Goal: Task Accomplishment & Management: Use online tool/utility

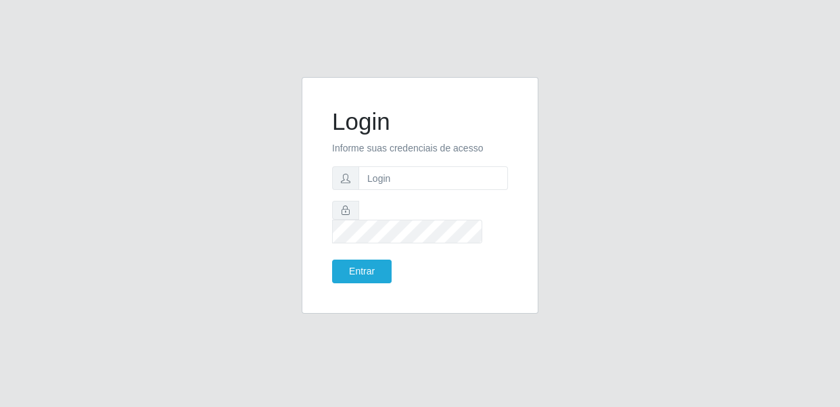
click at [400, 203] on form "Login Informe suas credenciais de acesso Entrar" at bounding box center [420, 196] width 176 height 176
click at [398, 189] on input "text" at bounding box center [432, 178] width 149 height 24
type input "[EMAIL_ADDRESS][DOMAIN_NAME]"
click at [372, 260] on button "Entrar" at bounding box center [362, 272] width 60 height 24
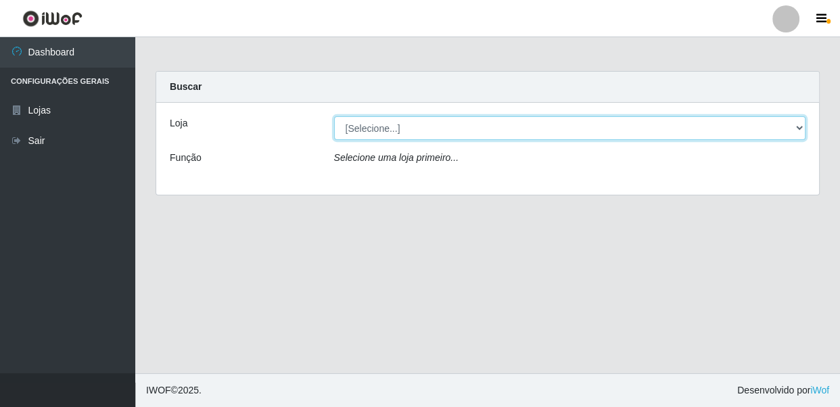
click at [345, 123] on select "[Selecione...] SUPER SHOW - Coophab" at bounding box center [570, 128] width 472 height 24
select select "146"
click at [334, 116] on select "[Selecione...] SUPER SHOW - Coophab" at bounding box center [570, 128] width 472 height 24
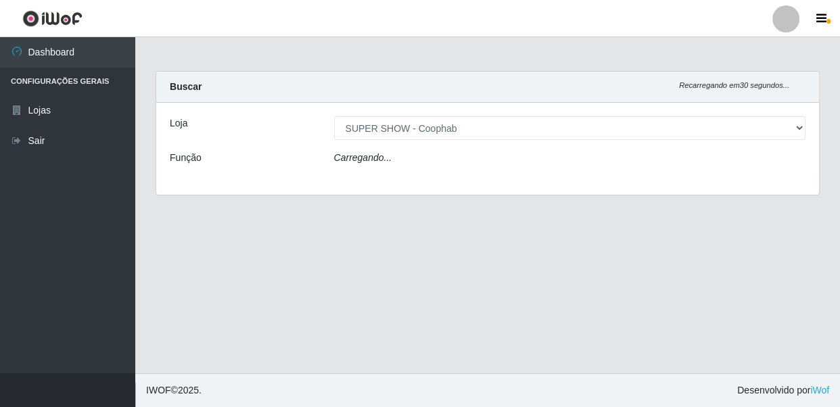
click at [344, 158] on icon "Carregando..." at bounding box center [363, 157] width 58 height 11
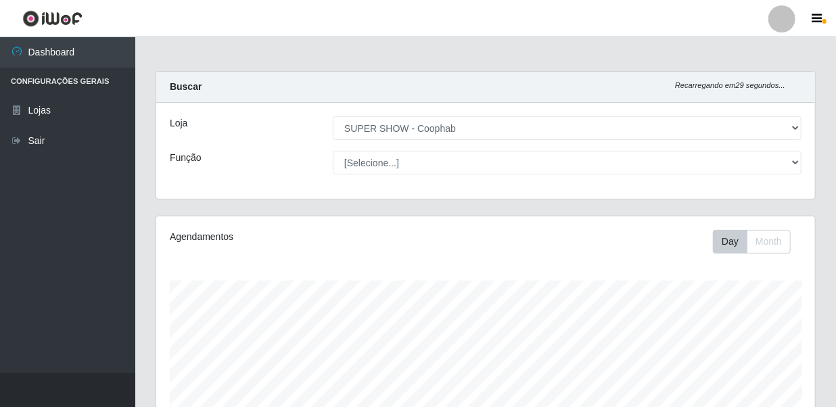
scroll to position [281, 659]
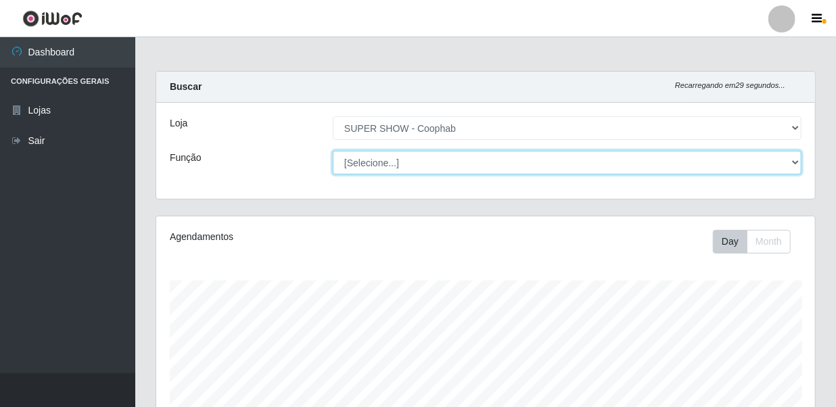
drag, startPoint x: 344, startPoint y: 136, endPoint x: 344, endPoint y: 158, distance: 21.6
click at [344, 158] on select "[Selecione...] ASG ASG + ASG ++ Auxiliar de Estacionamento Auxiliar de Estacion…" at bounding box center [567, 163] width 469 height 24
select select "22"
click at [333, 151] on select "[Selecione...] ASG ASG + ASG ++ Auxiliar de Estacionamento Auxiliar de Estacion…" at bounding box center [567, 163] width 469 height 24
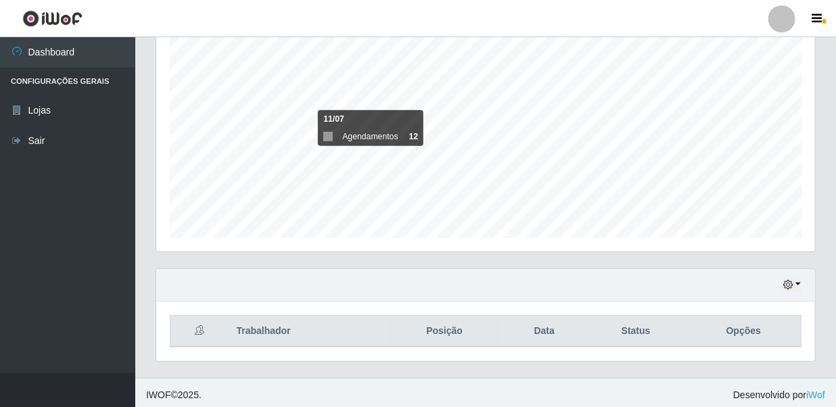
scroll to position [250, 0]
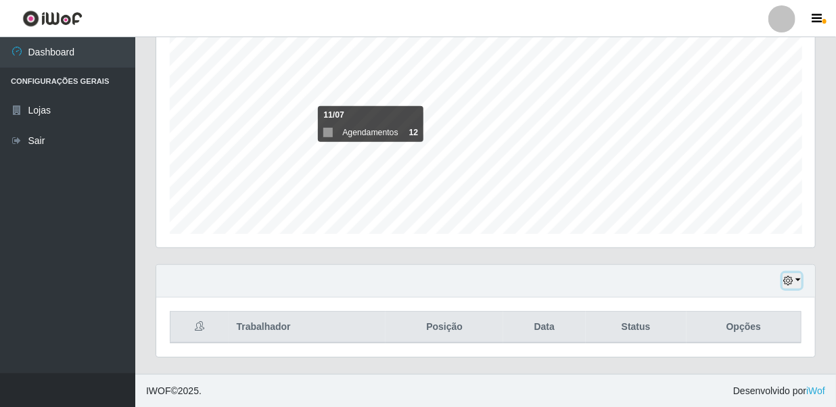
click at [791, 279] on icon "button" at bounding box center [787, 280] width 9 height 9
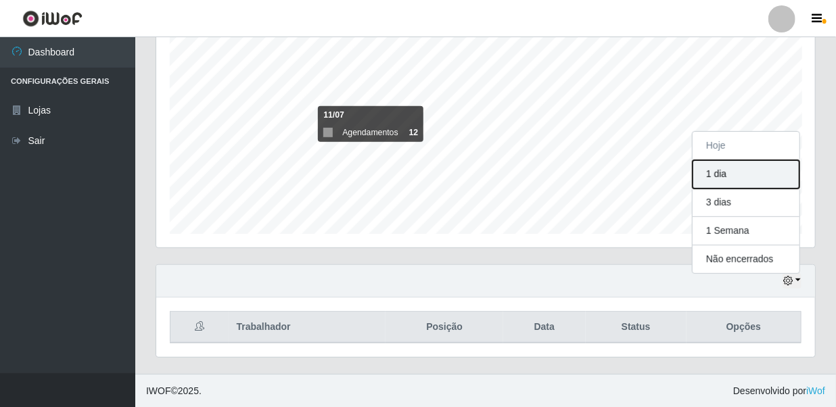
click at [753, 168] on button "1 dia" at bounding box center [746, 174] width 107 height 28
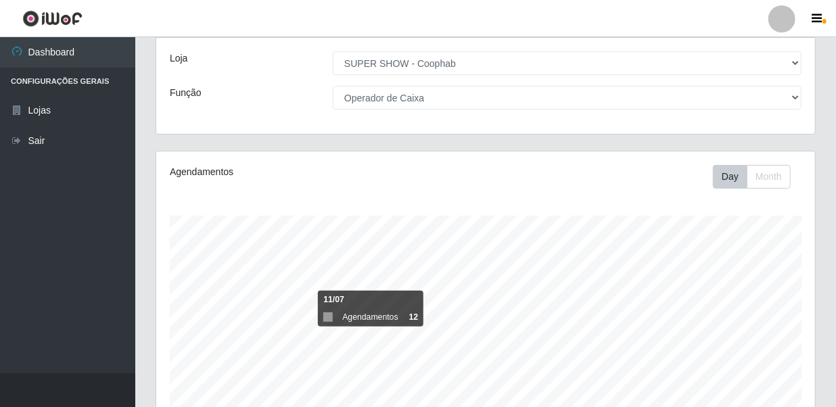
scroll to position [250, 0]
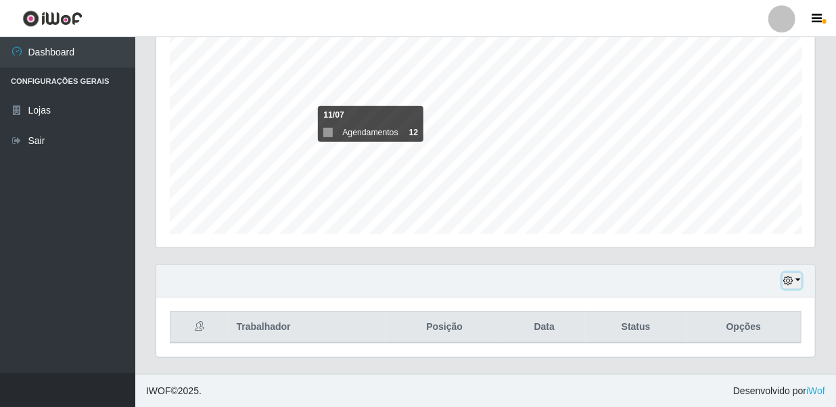
click at [794, 277] on button "button" at bounding box center [792, 281] width 19 height 16
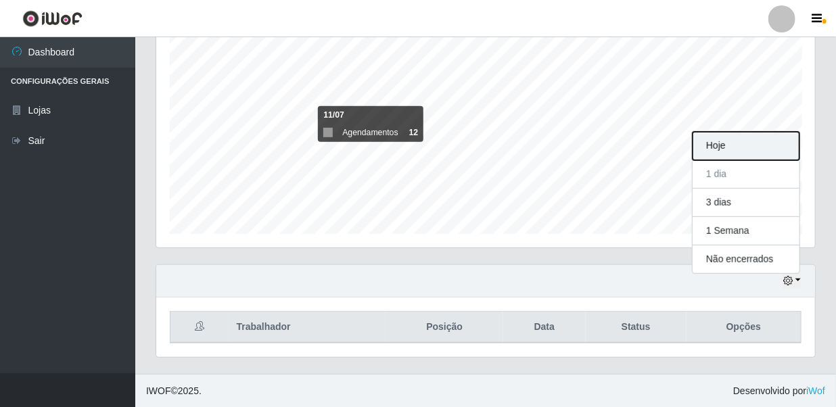
click at [716, 143] on button "Hoje" at bounding box center [746, 146] width 107 height 28
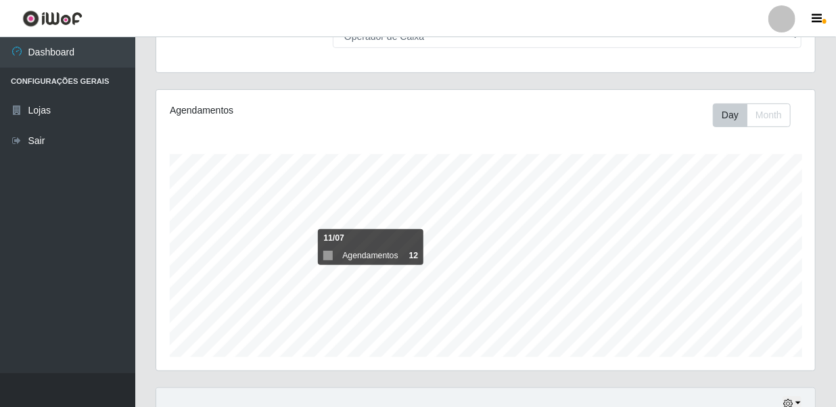
scroll to position [250, 0]
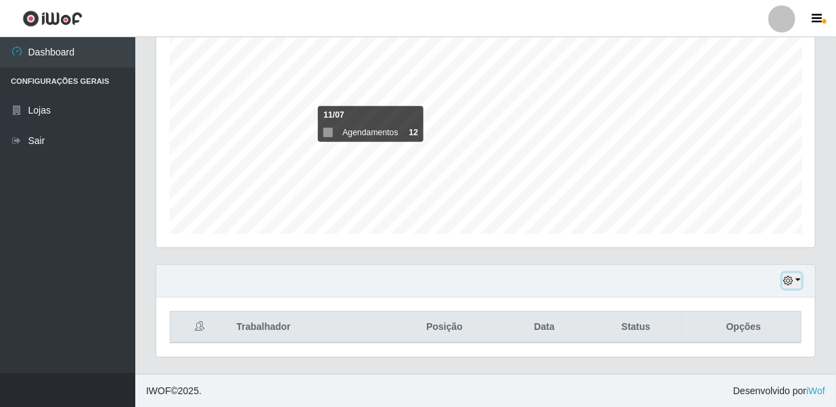
click at [792, 273] on button "button" at bounding box center [792, 281] width 19 height 16
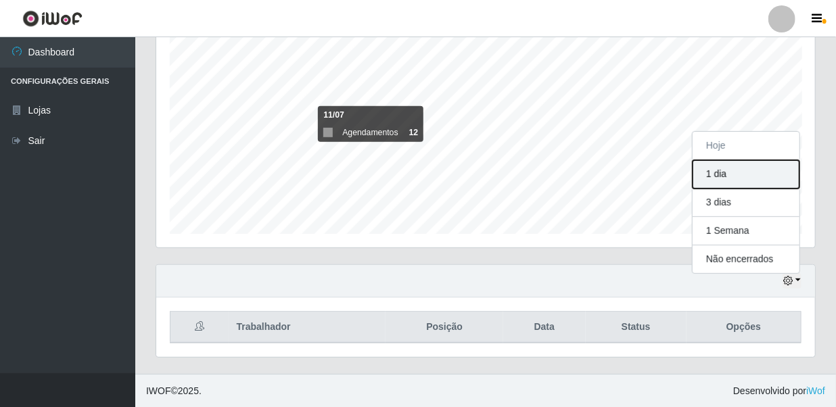
click at [766, 179] on button "1 dia" at bounding box center [746, 174] width 107 height 28
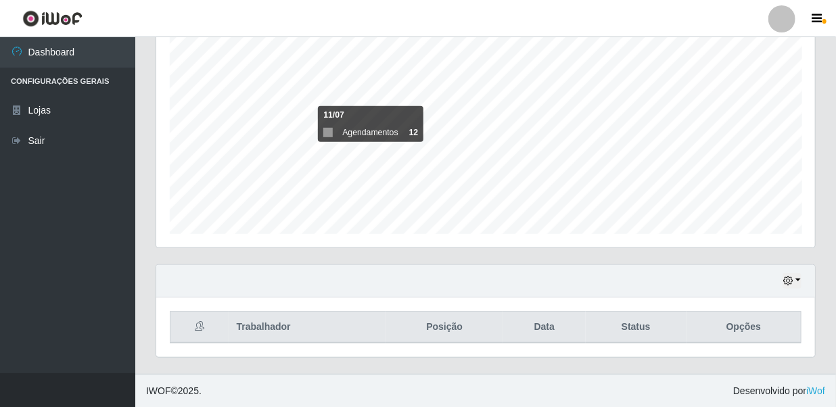
scroll to position [3, 0]
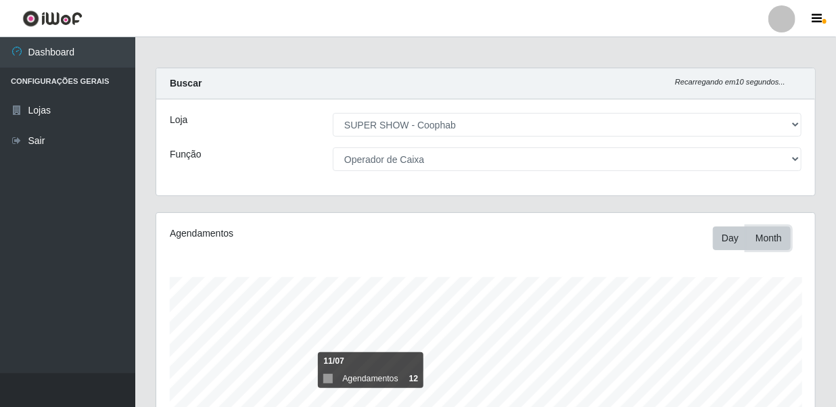
click at [758, 237] on button "Month" at bounding box center [769, 239] width 44 height 24
click at [718, 239] on button "Day" at bounding box center [730, 239] width 34 height 24
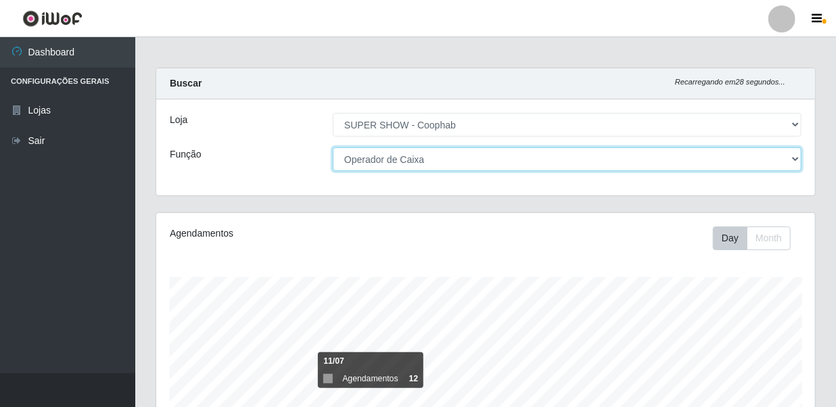
click at [471, 154] on select "[Selecione...] ASG ASG + ASG ++ Auxiliar de Estacionamento Auxiliar de Estacion…" at bounding box center [567, 159] width 469 height 24
click at [333, 147] on select "[Selecione...] ASG ASG + ASG ++ Auxiliar de Estacionamento Auxiliar de Estacion…" at bounding box center [567, 159] width 469 height 24
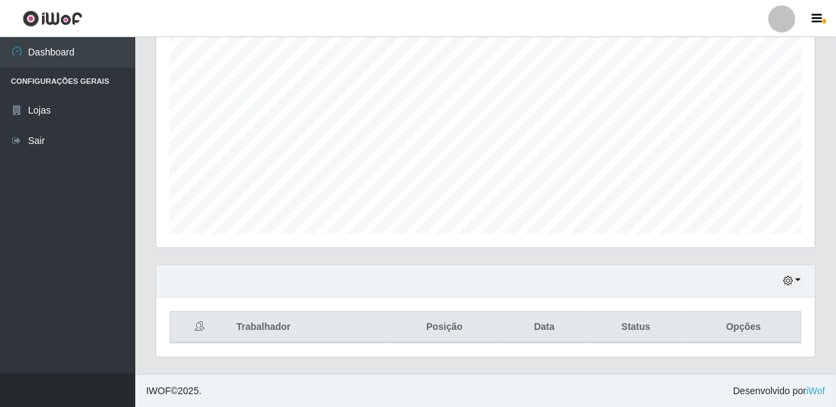
scroll to position [126, 0]
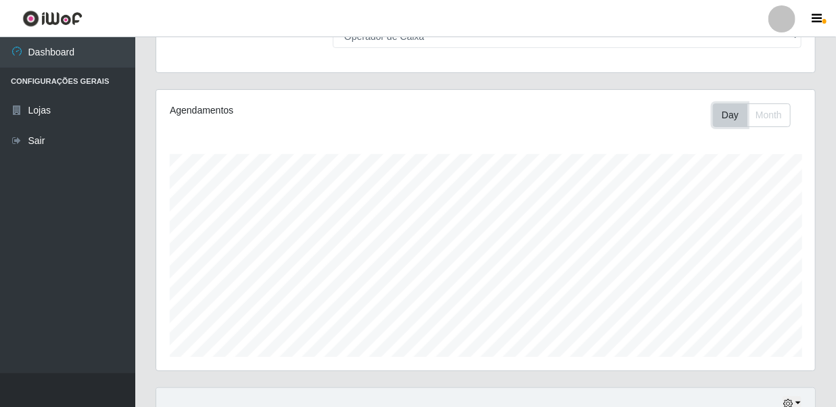
click at [719, 114] on button "Day" at bounding box center [730, 115] width 34 height 24
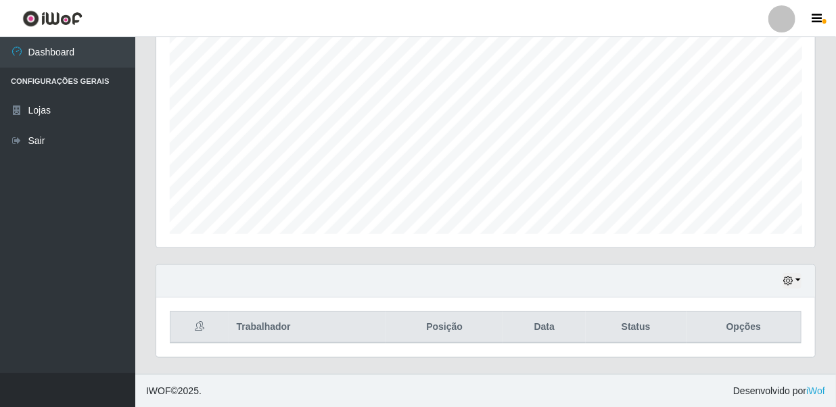
click at [782, 283] on div "Hoje 1 dia 3 dias 1 Semana Não encerrados" at bounding box center [485, 281] width 659 height 32
click at [787, 283] on icon "button" at bounding box center [787, 280] width 9 height 9
